Goal: Browse casually

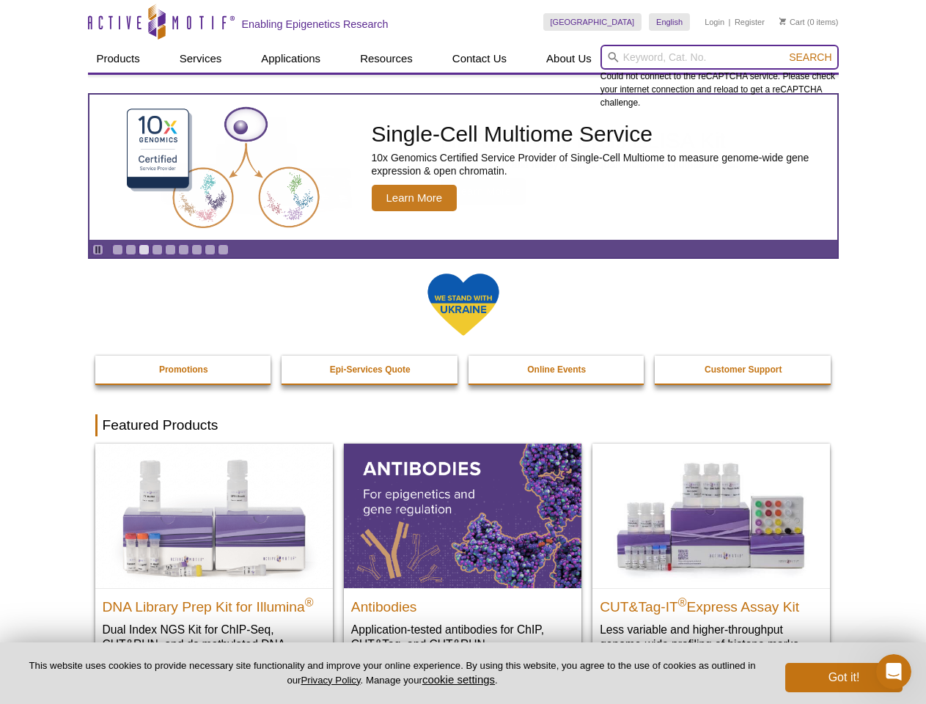
click at [719, 57] on input "search" at bounding box center [719, 57] width 238 height 25
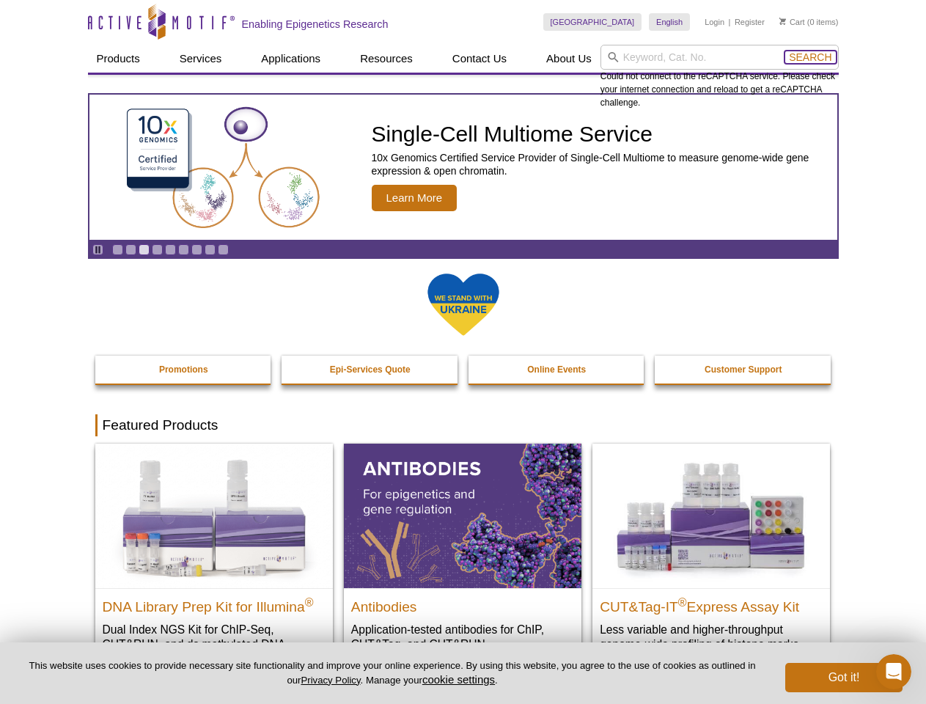
click at [810, 57] on span "Search" at bounding box center [810, 57] width 43 height 12
click at [97, 249] on icon "Pause" at bounding box center [98, 250] width 10 height 10
click at [117, 249] on link "Go to slide 1" at bounding box center [117, 249] width 11 height 11
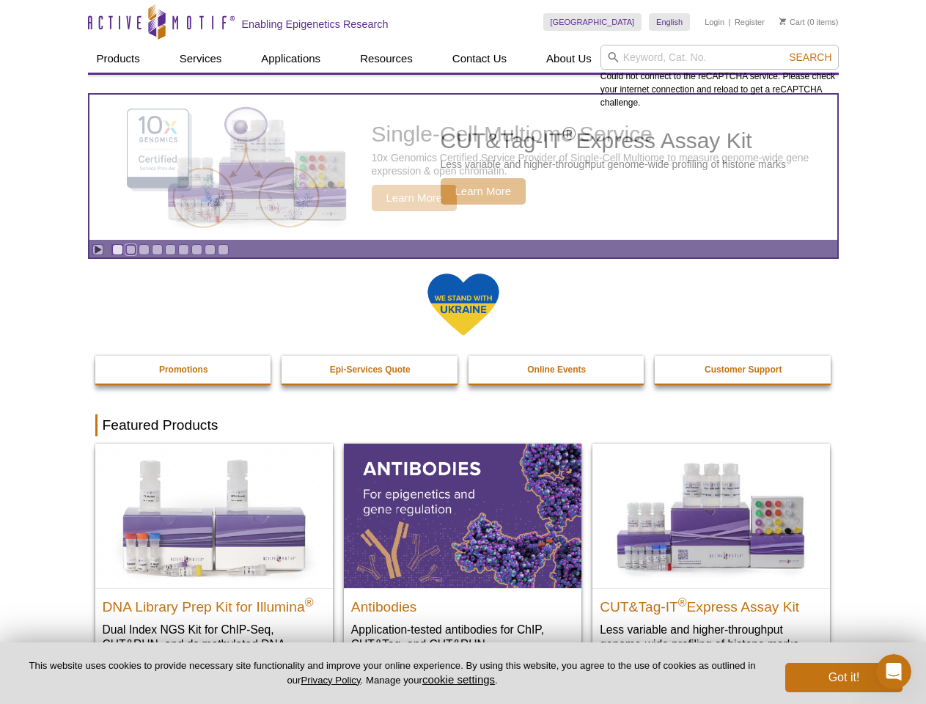
click at [130, 249] on link "Go to slide 2" at bounding box center [130, 249] width 11 height 11
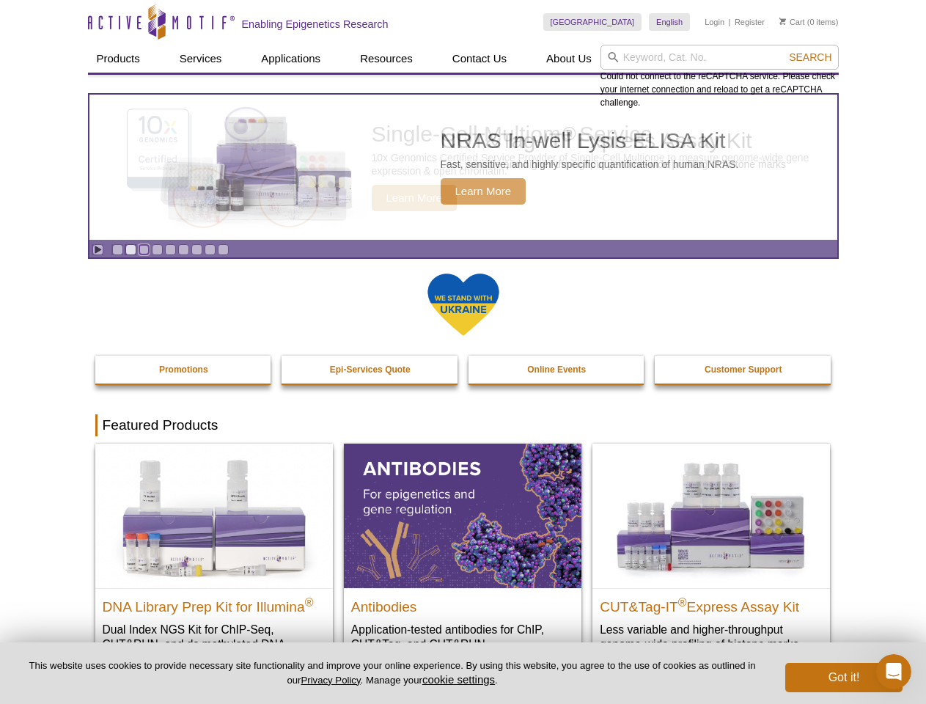
click at [144, 249] on link "Go to slide 3" at bounding box center [144, 249] width 11 height 11
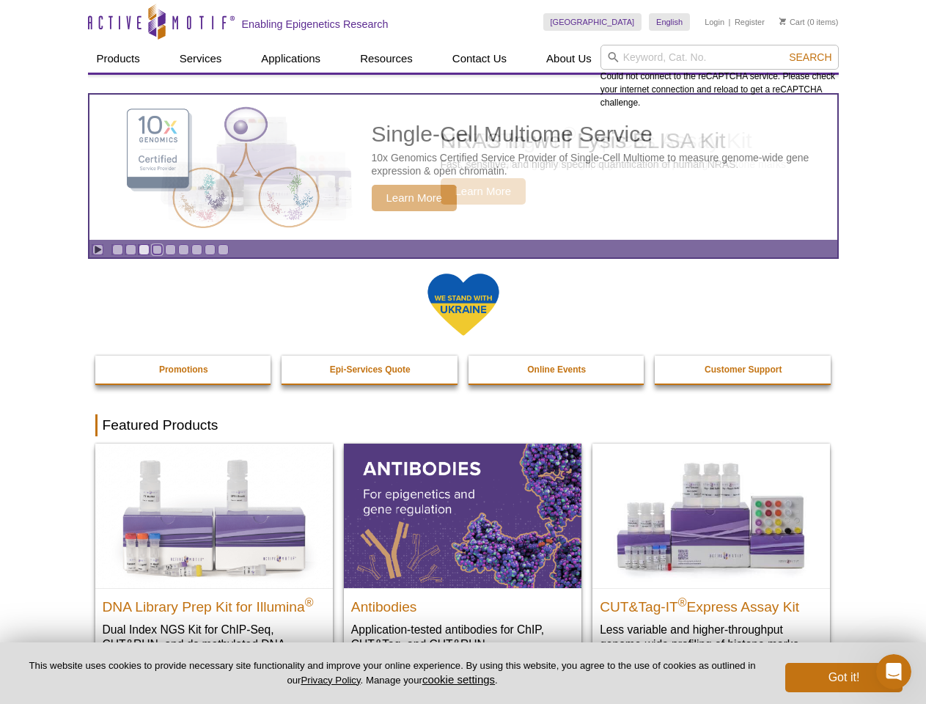
click at [157, 249] on link "Go to slide 4" at bounding box center [157, 249] width 11 height 11
